Goal: Check status

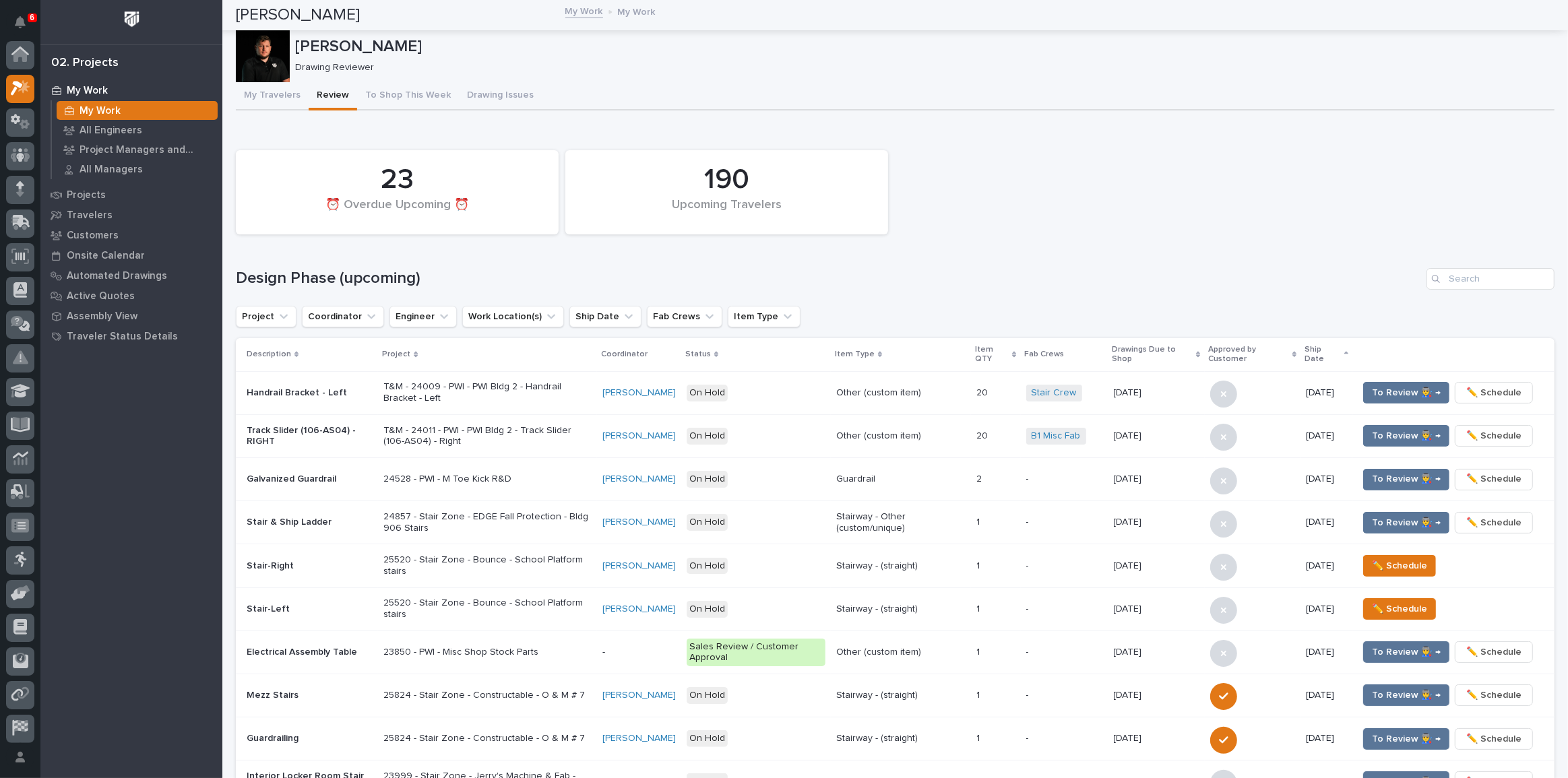
scroll to position [34, 0]
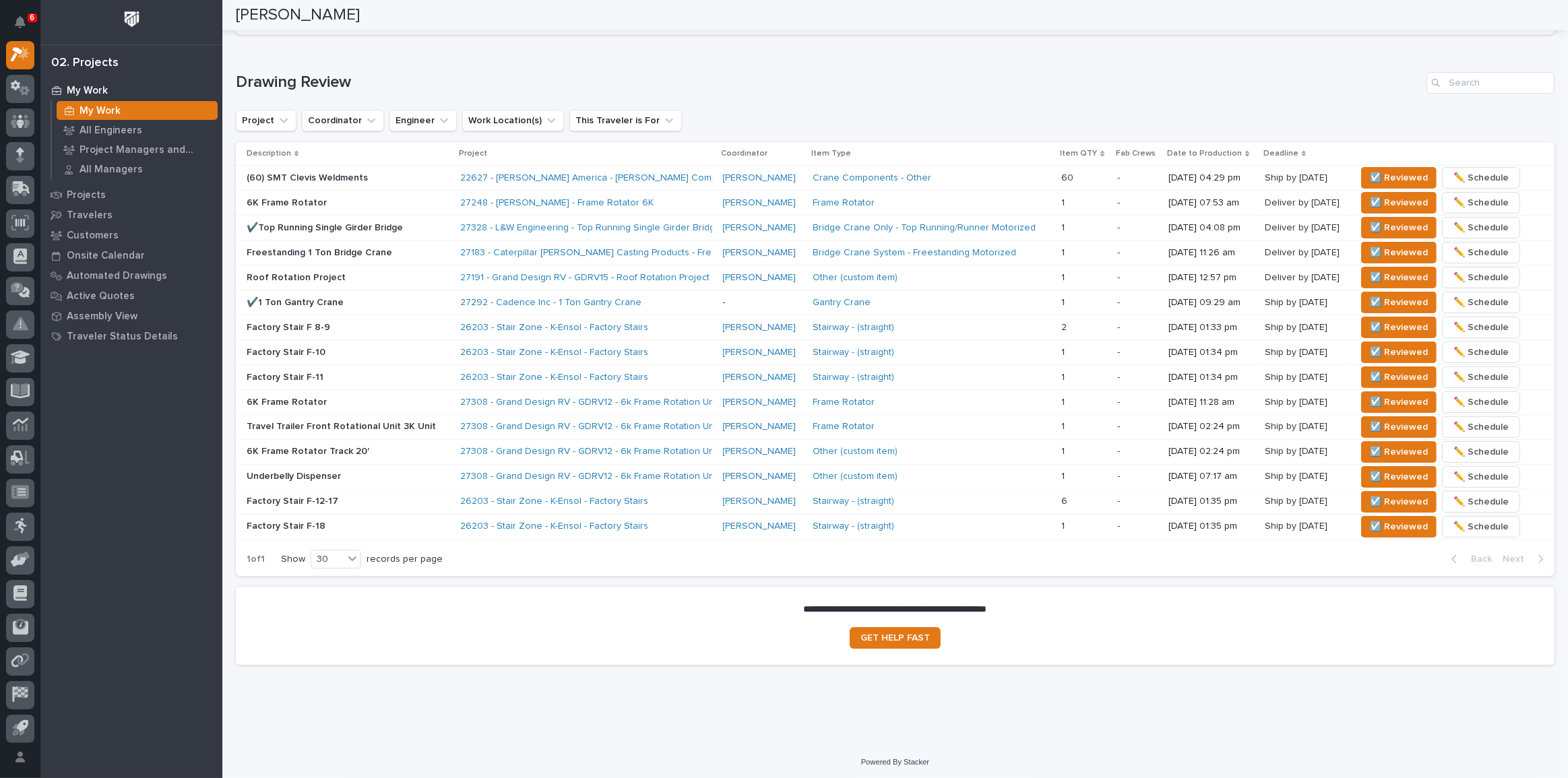
click at [438, 175] on td "(60) SMT Clevis Weldments" at bounding box center [344, 178] width 219 height 25
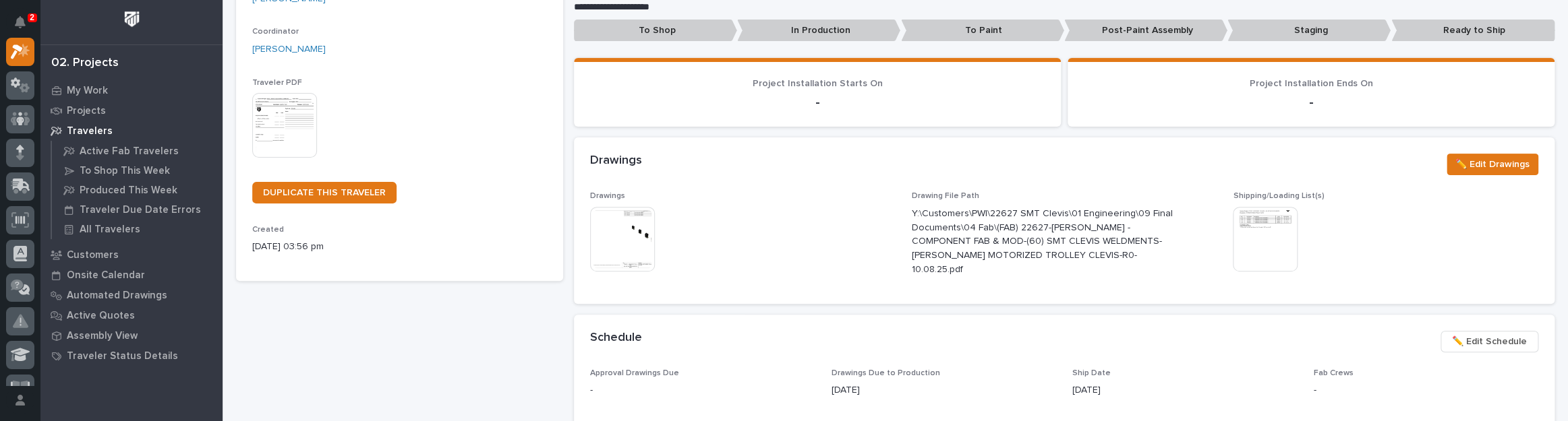
scroll to position [306, 0]
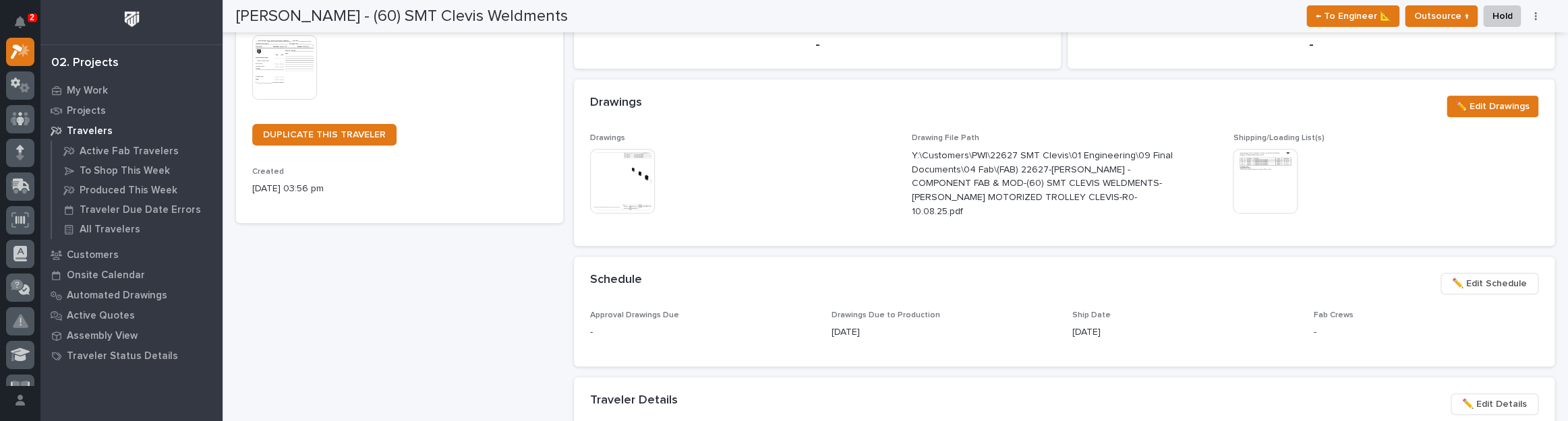
click at [643, 167] on img at bounding box center [622, 181] width 64 height 64
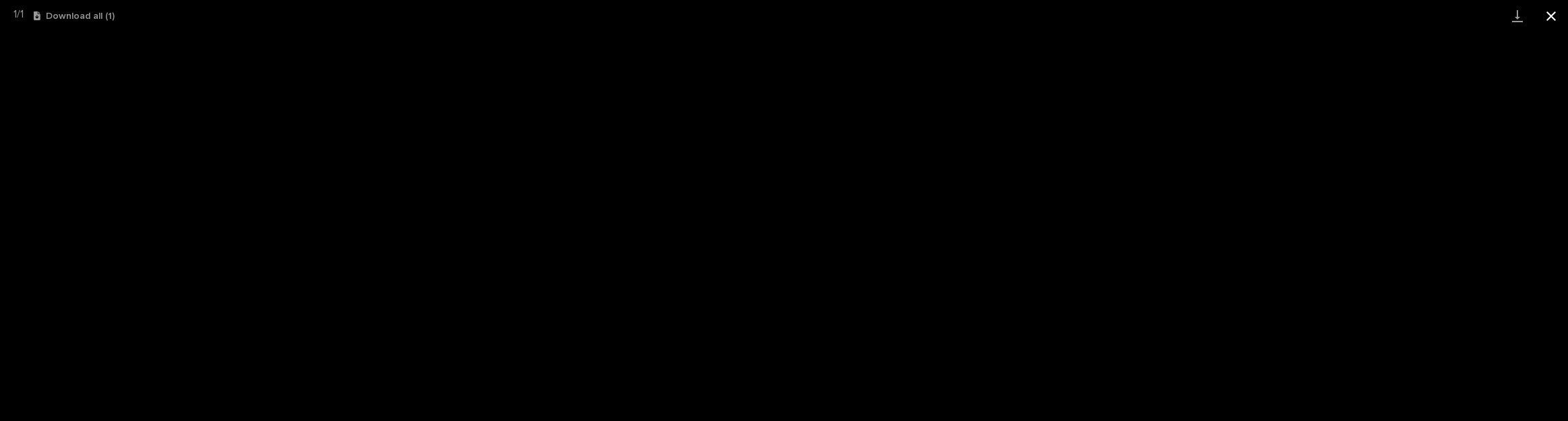
click at [1559, 15] on button "Close gallery" at bounding box center [1551, 15] width 34 height 31
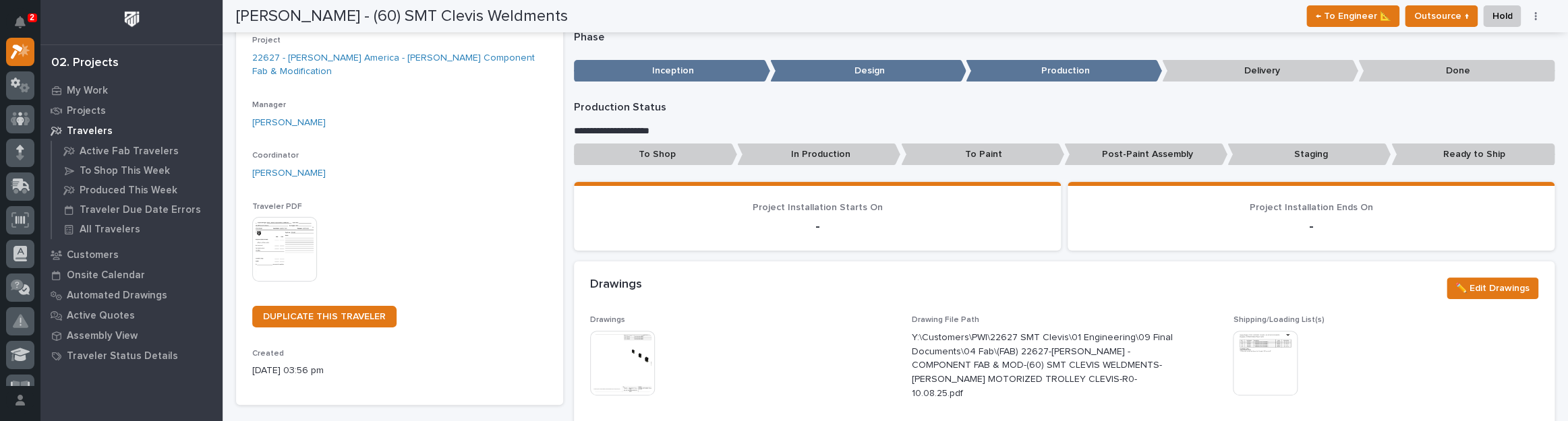
scroll to position [0, 0]
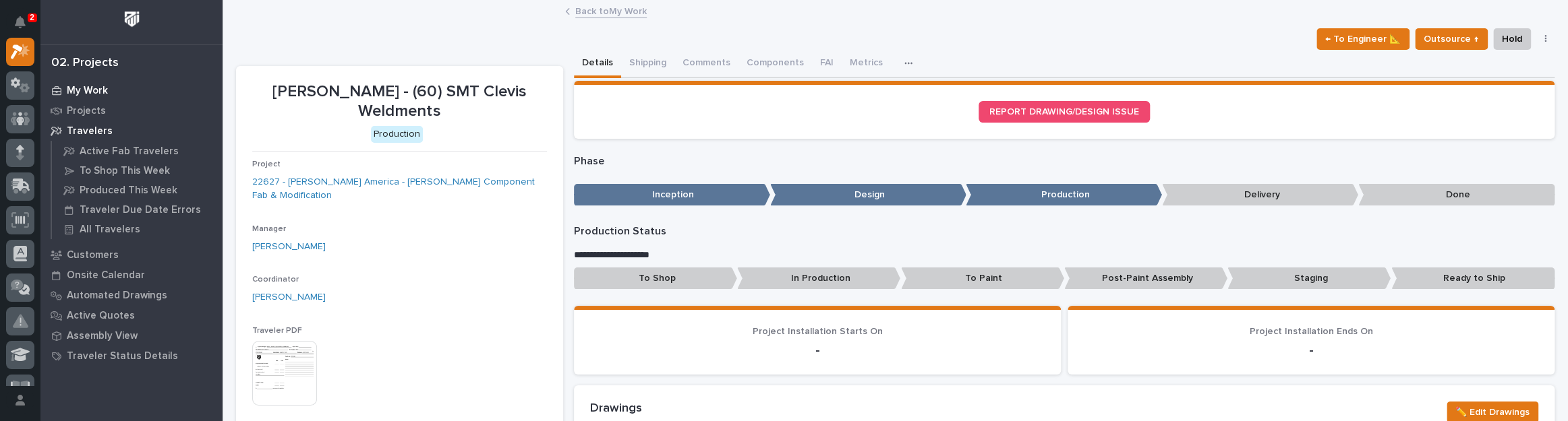
click at [95, 81] on div "My Work" at bounding box center [131, 90] width 175 height 19
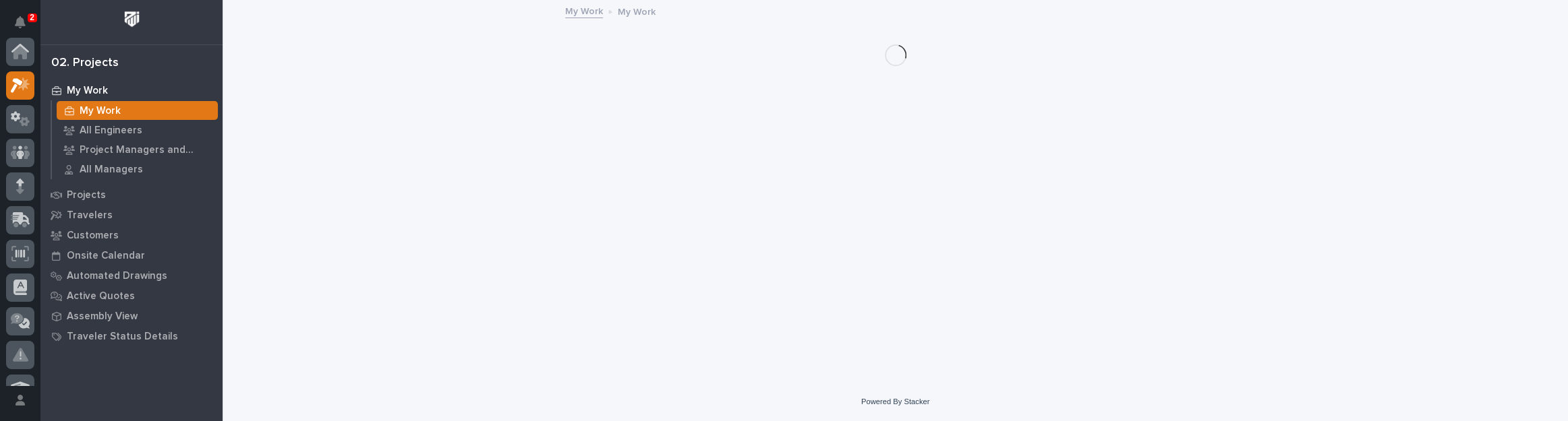
scroll to position [34, 0]
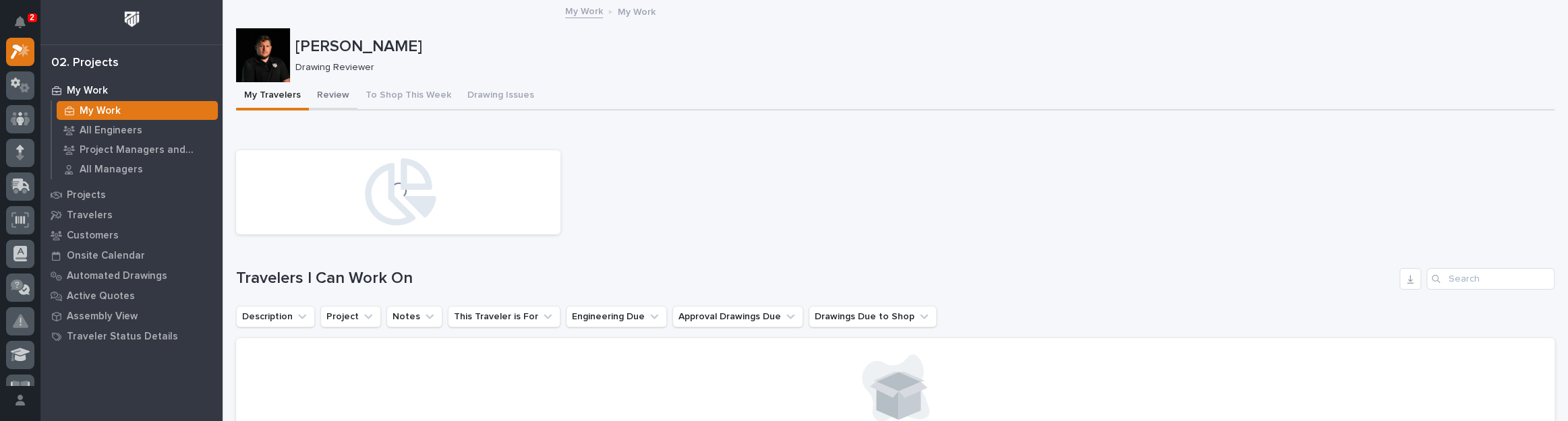
click at [340, 84] on button "Review" at bounding box center [332, 96] width 48 height 28
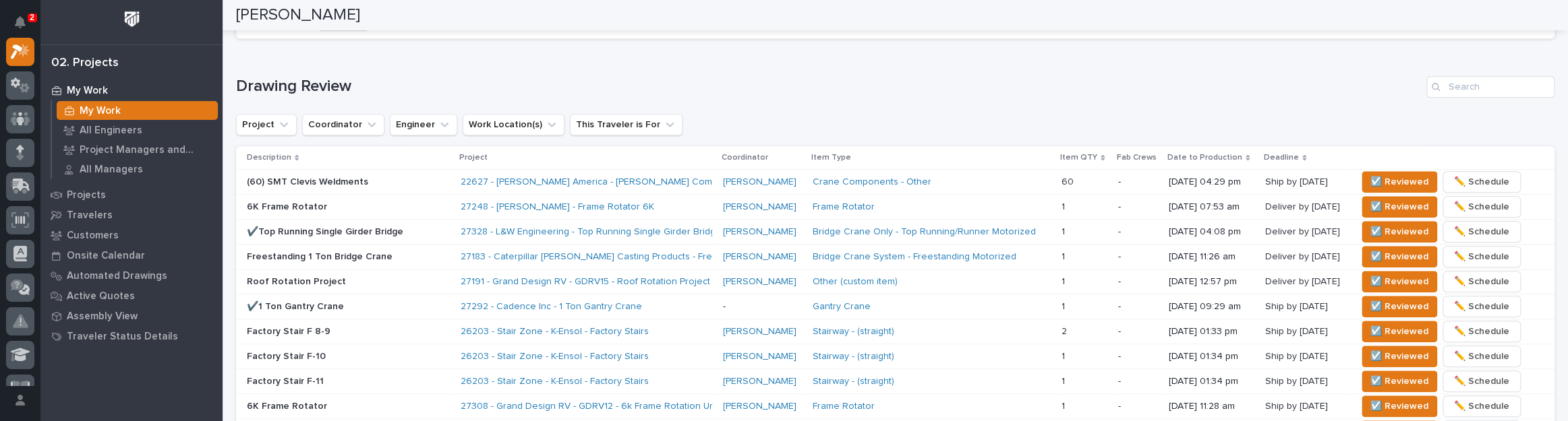
scroll to position [857, 0]
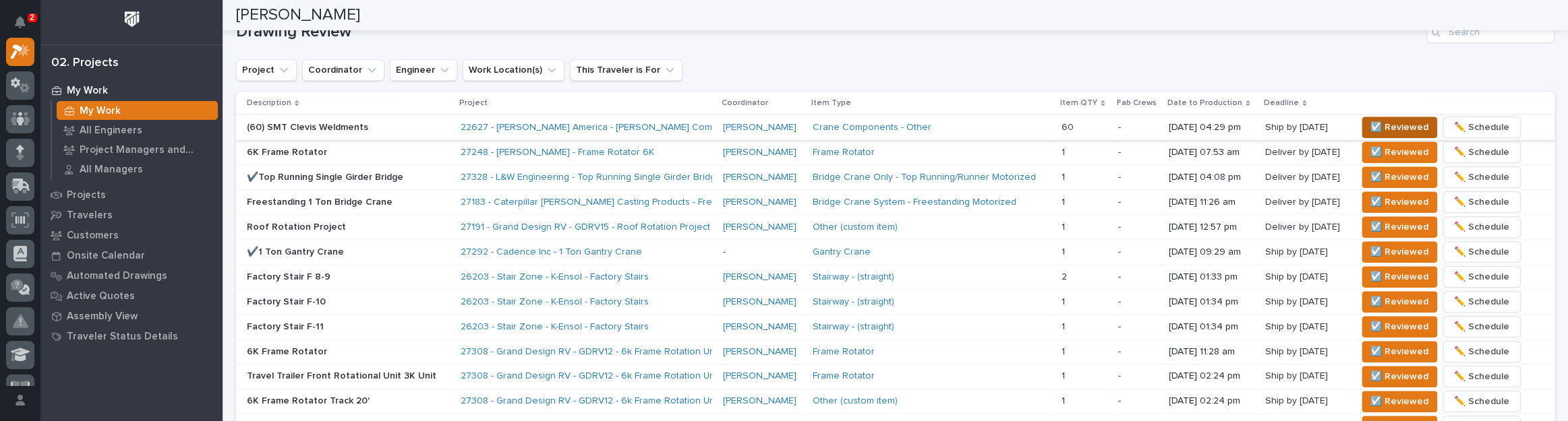
click at [1405, 119] on span "☑️ Reviewed" at bounding box center [1399, 127] width 58 height 16
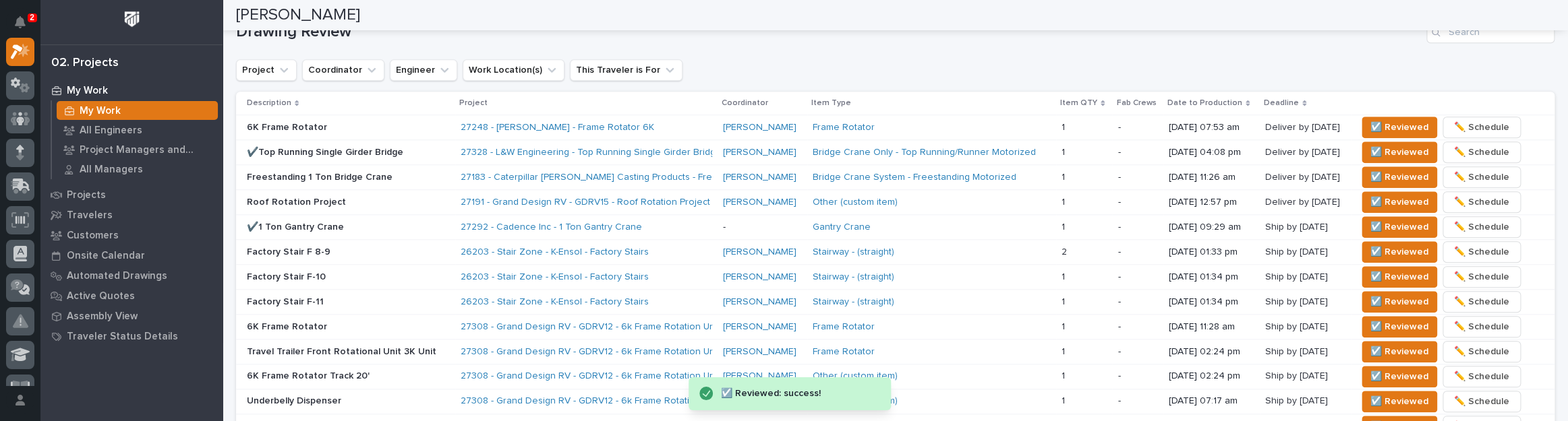
click at [1405, 119] on span "☑️ Reviewed" at bounding box center [1399, 127] width 58 height 16
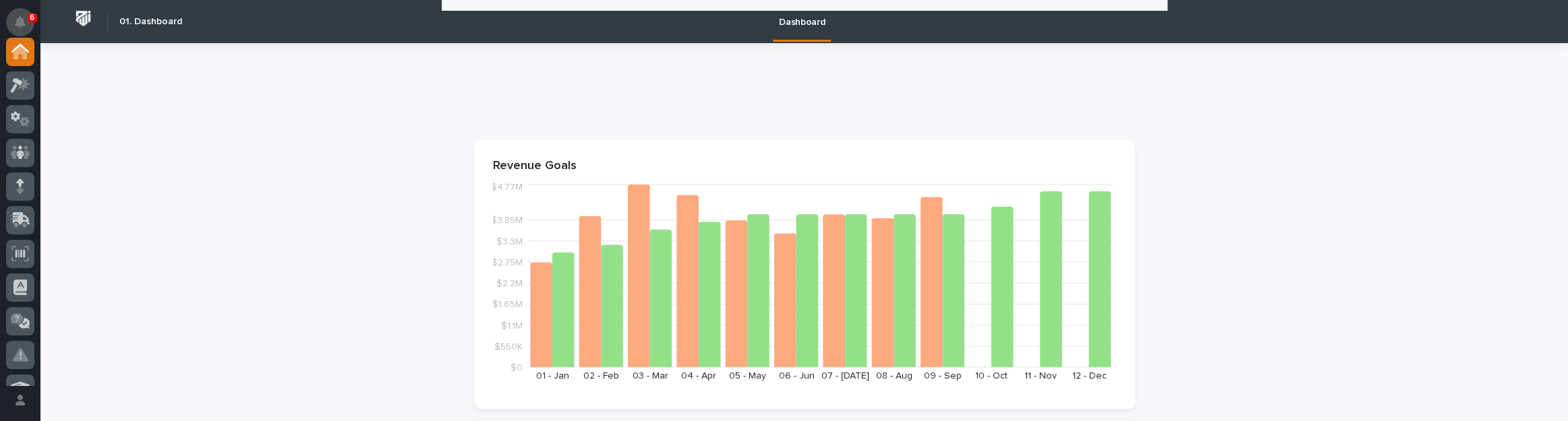
scroll to position [244, 0]
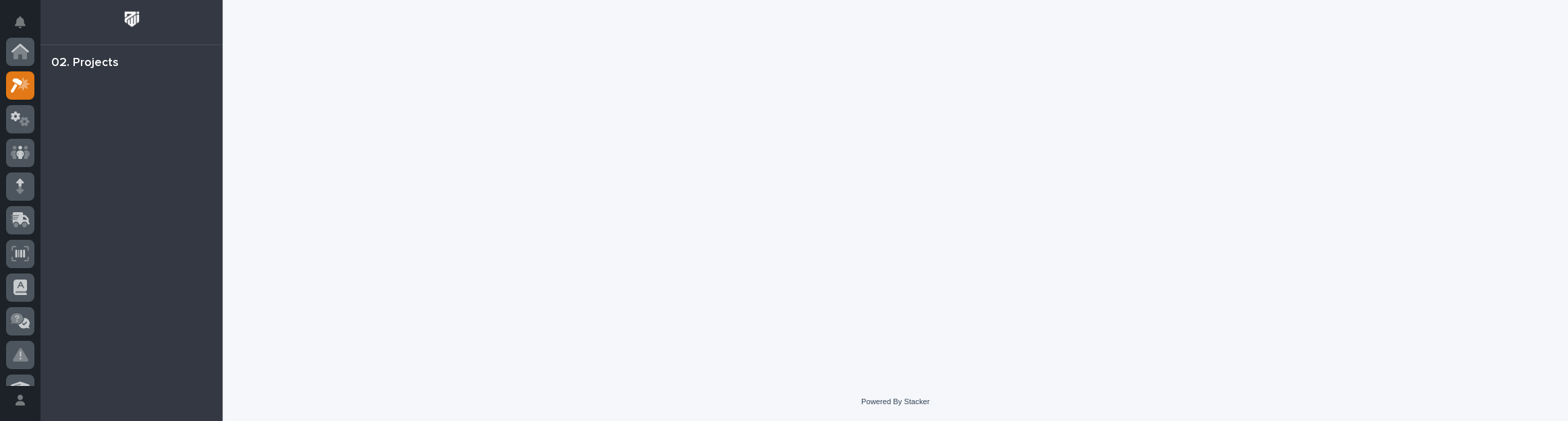
scroll to position [34, 0]
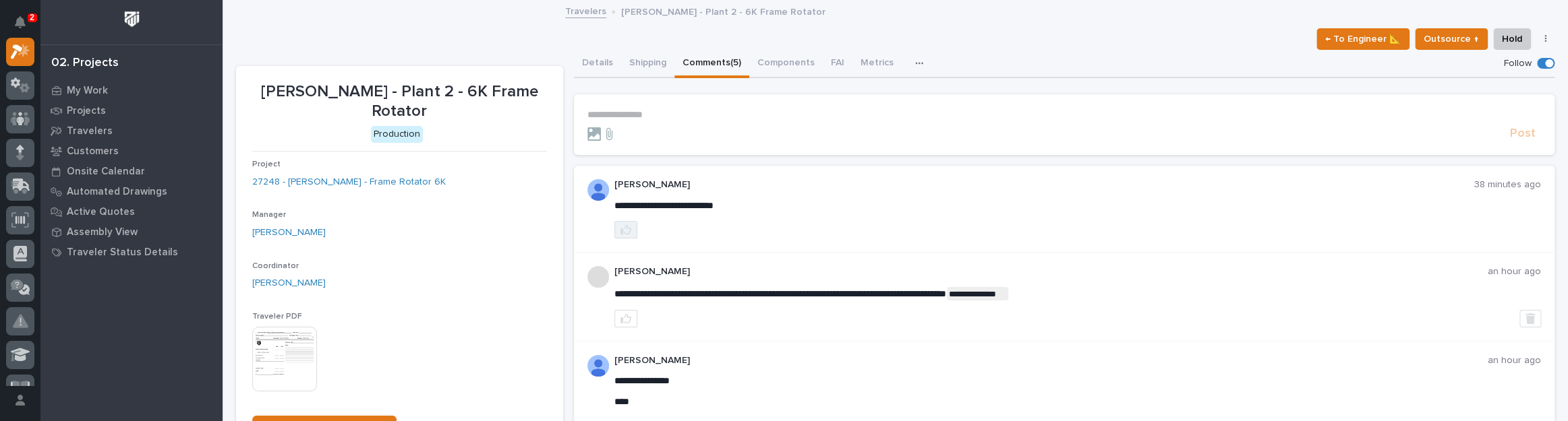
click at [615, 226] on button "button" at bounding box center [626, 230] width 23 height 18
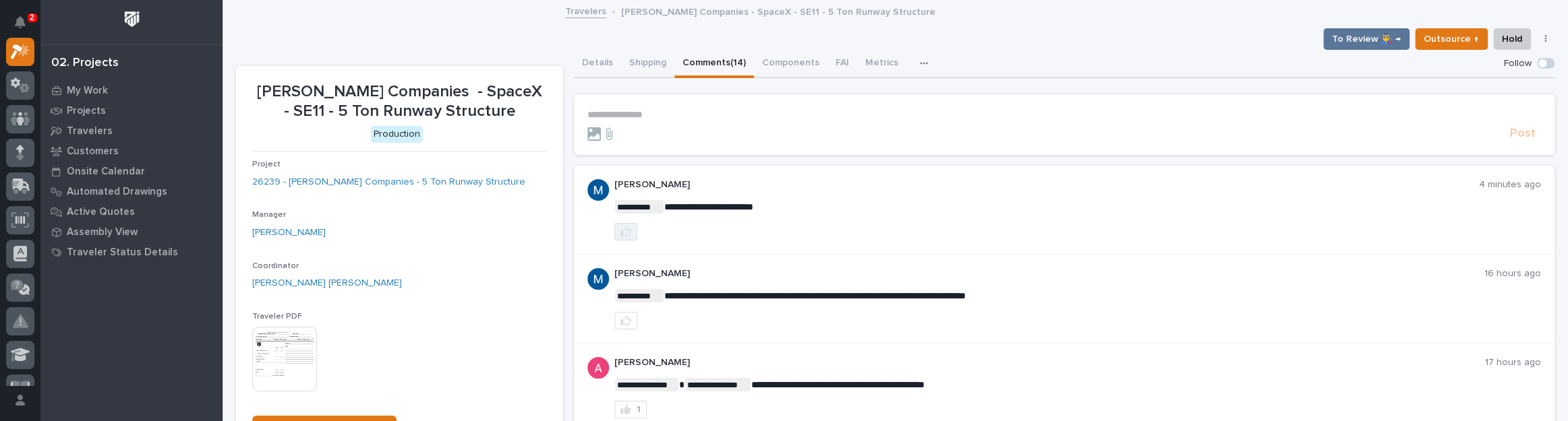
click at [623, 239] on div "**********" at bounding box center [1063, 210] width 980 height 89
click at [627, 231] on icon "button" at bounding box center [625, 231] width 10 height 10
click at [79, 80] on div "My Work" at bounding box center [131, 90] width 175 height 19
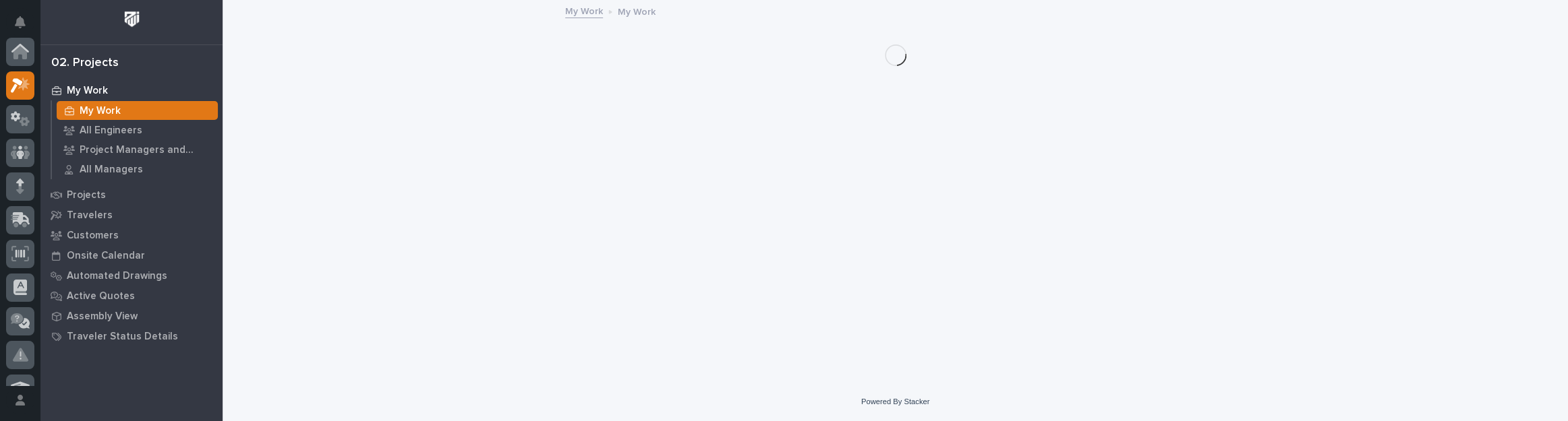
scroll to position [34, 0]
